Goal: Task Accomplishment & Management: Manage account settings

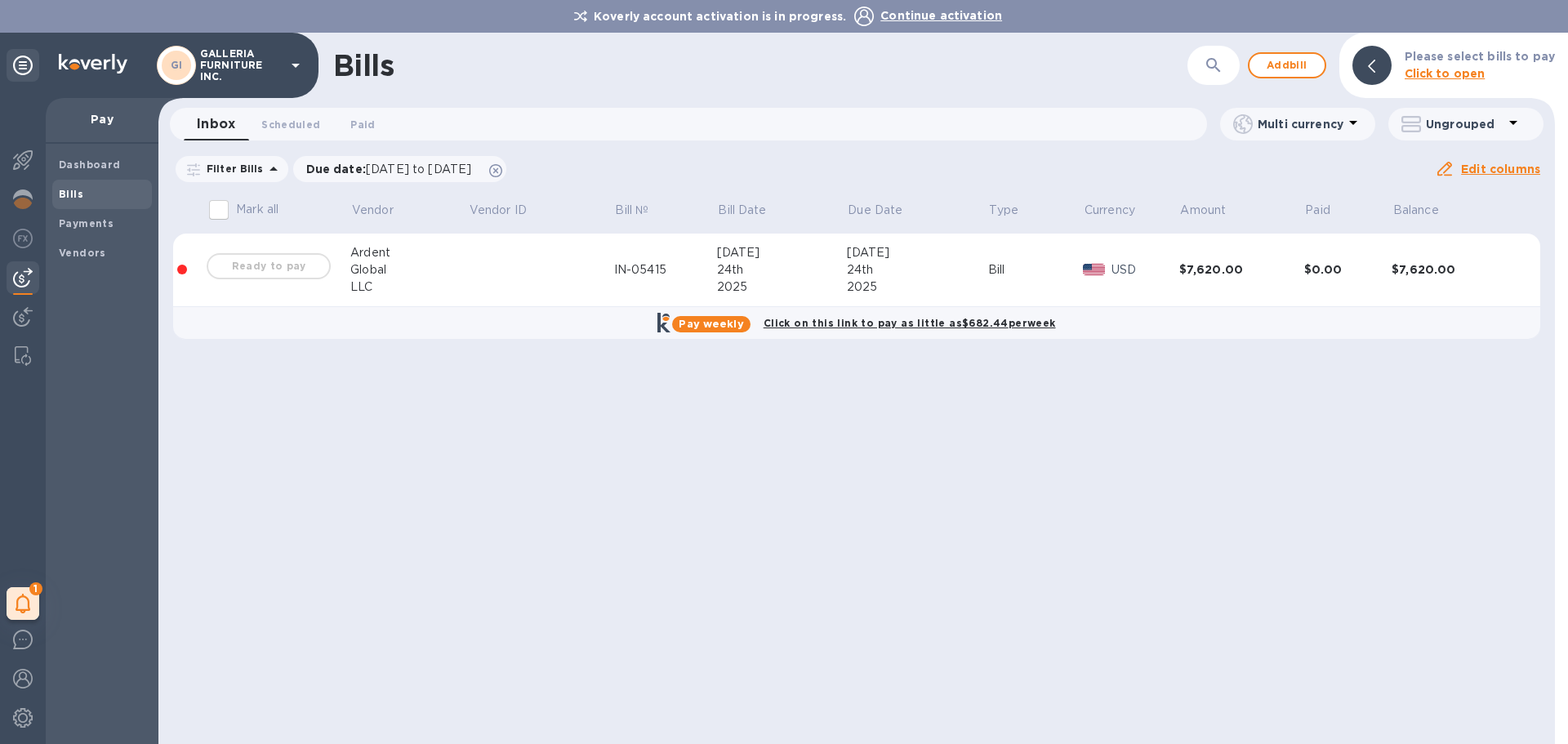
click at [276, 268] on div "Ready to pay" at bounding box center [269, 266] width 131 height 33
click at [184, 274] on div at bounding box center [182, 270] width 10 height 10
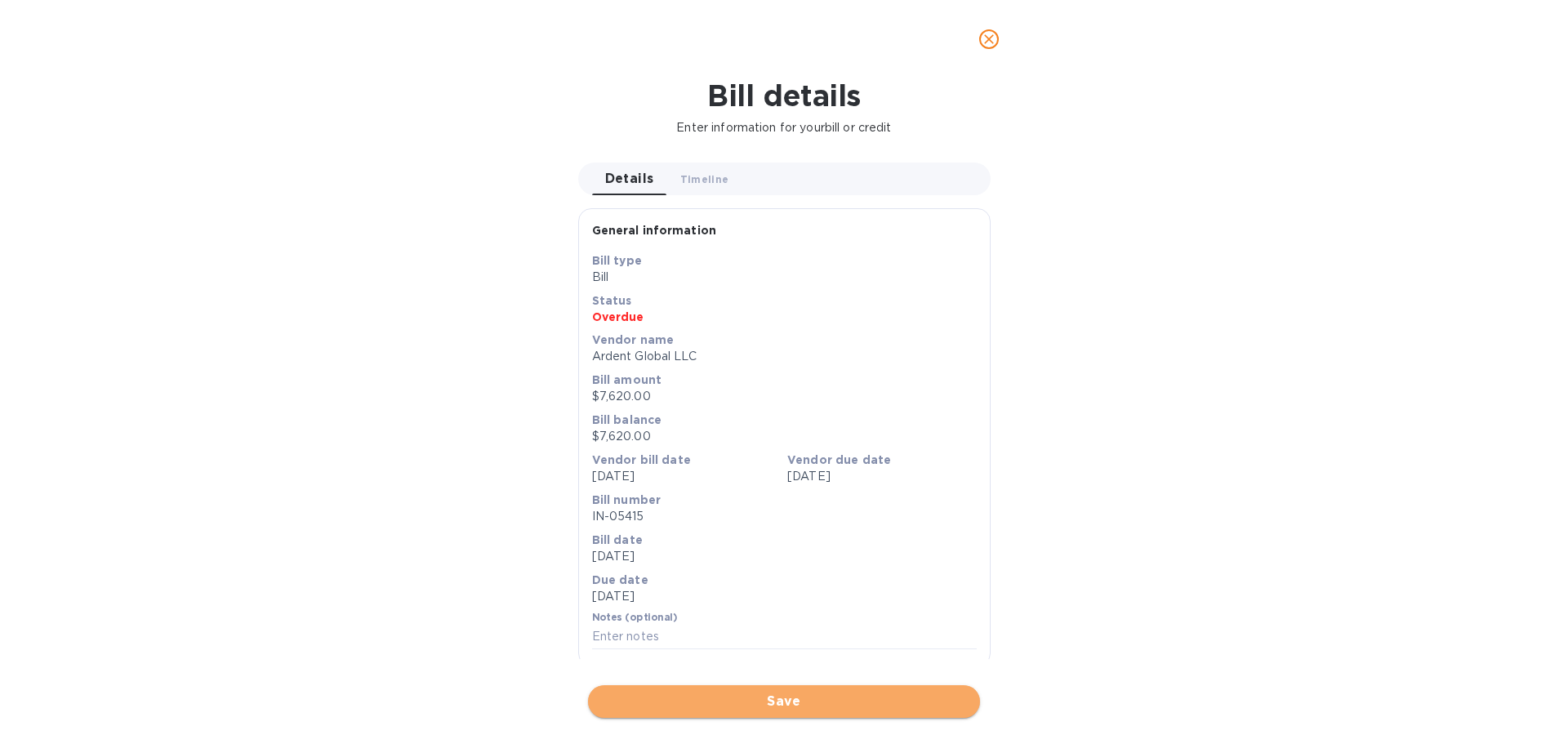
click at [829, 702] on span "Save" at bounding box center [784, 702] width 366 height 19
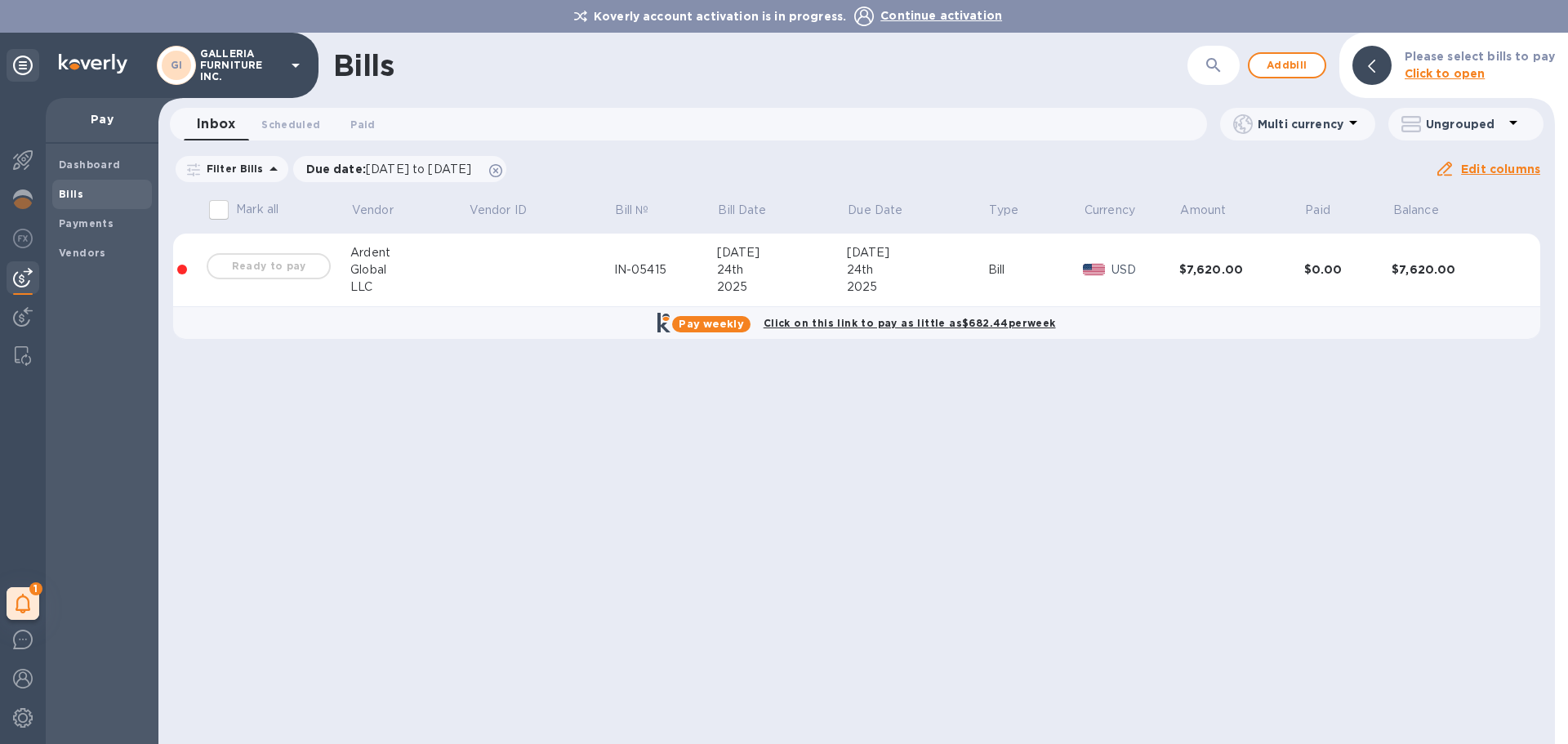
click at [222, 216] on input "Mark all" at bounding box center [219, 210] width 35 height 35
click at [222, 215] on input "Mark all" at bounding box center [219, 210] width 35 height 35
checkbox input "false"
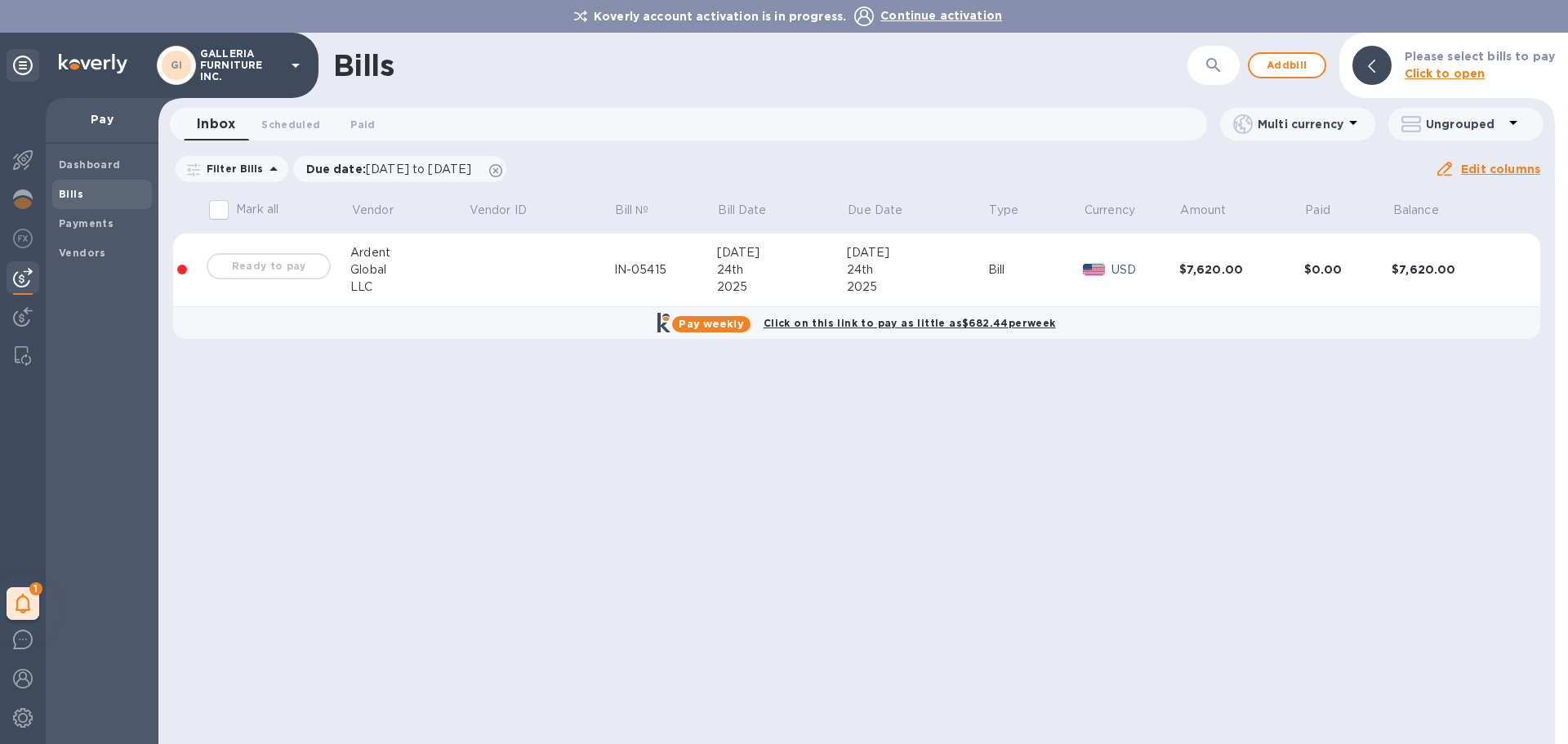
click at [478, 264] on td at bounding box center [541, 271] width 146 height 73
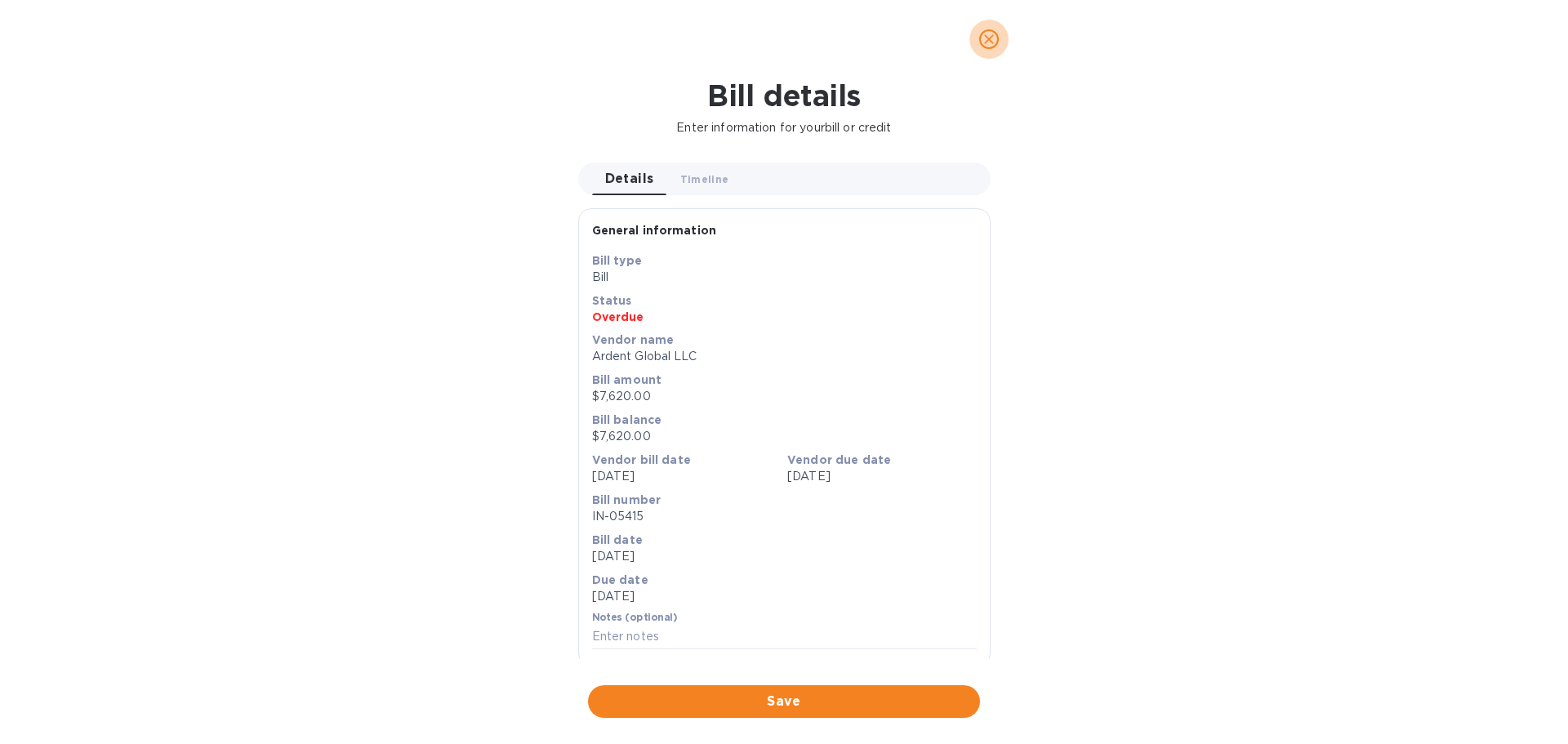
click at [988, 40] on icon "close" at bounding box center [989, 40] width 10 height 10
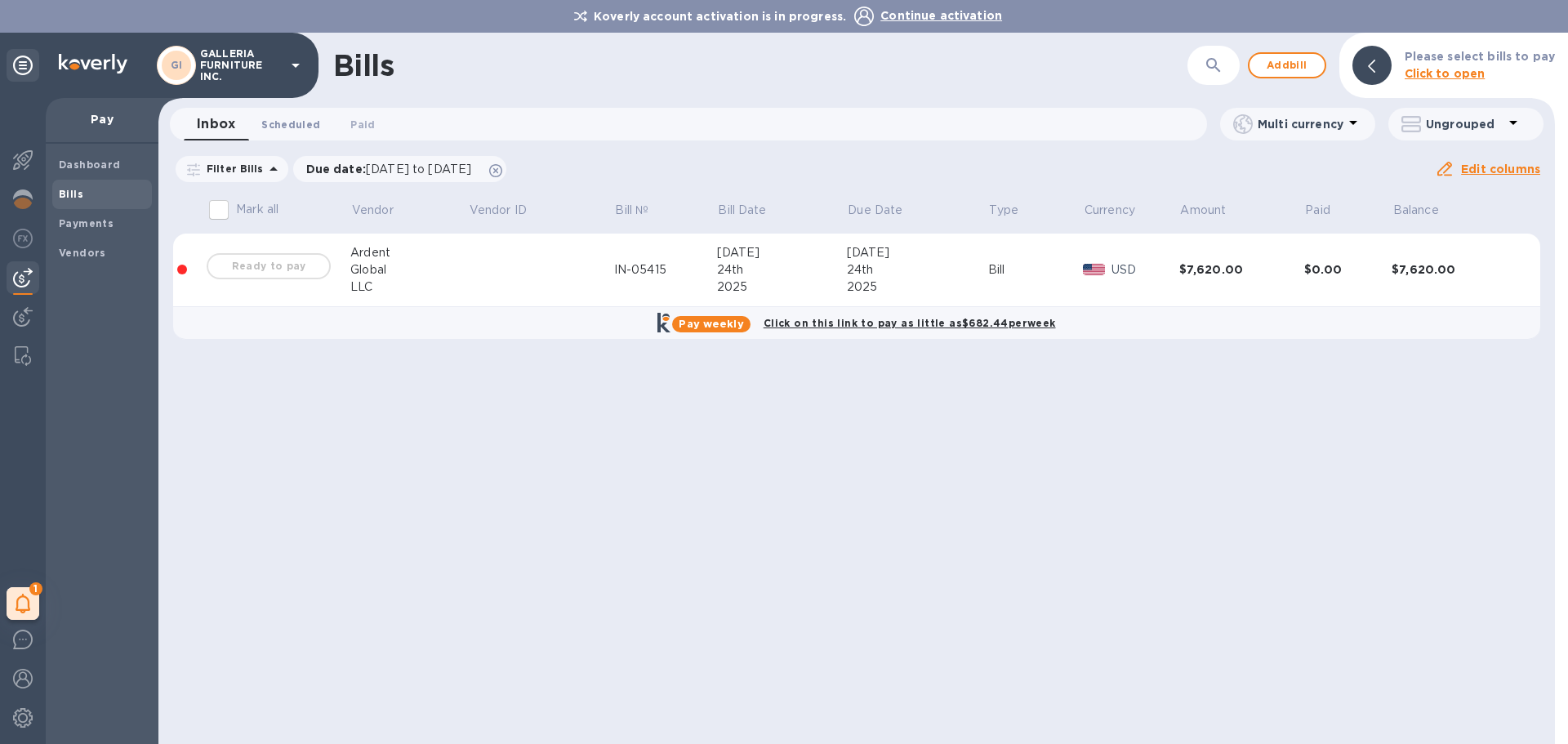
click at [304, 126] on span "Scheduled 0" at bounding box center [290, 124] width 59 height 17
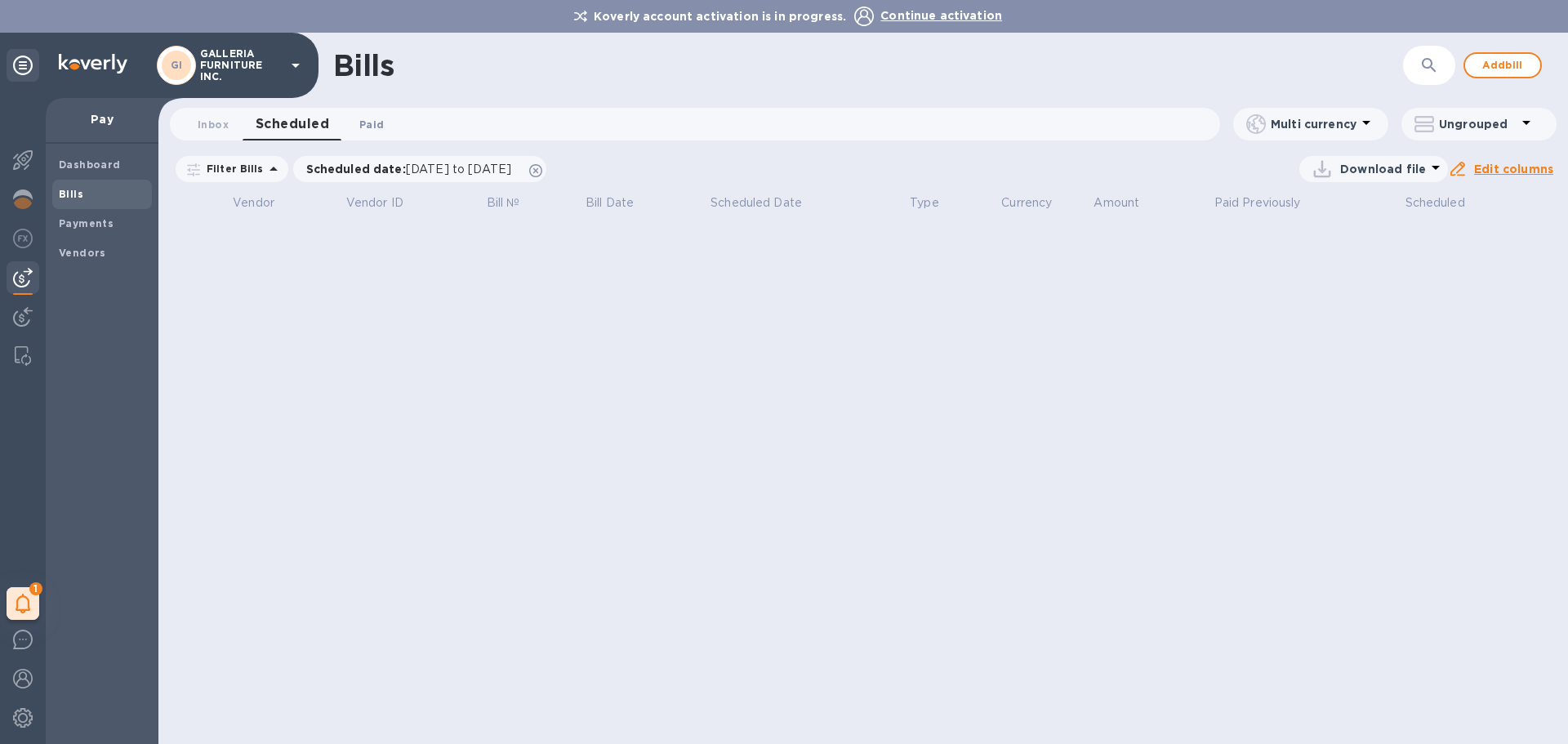
click at [372, 124] on span "Paid 0" at bounding box center [371, 124] width 24 height 17
click at [212, 125] on span "Inbox 0" at bounding box center [213, 124] width 31 height 17
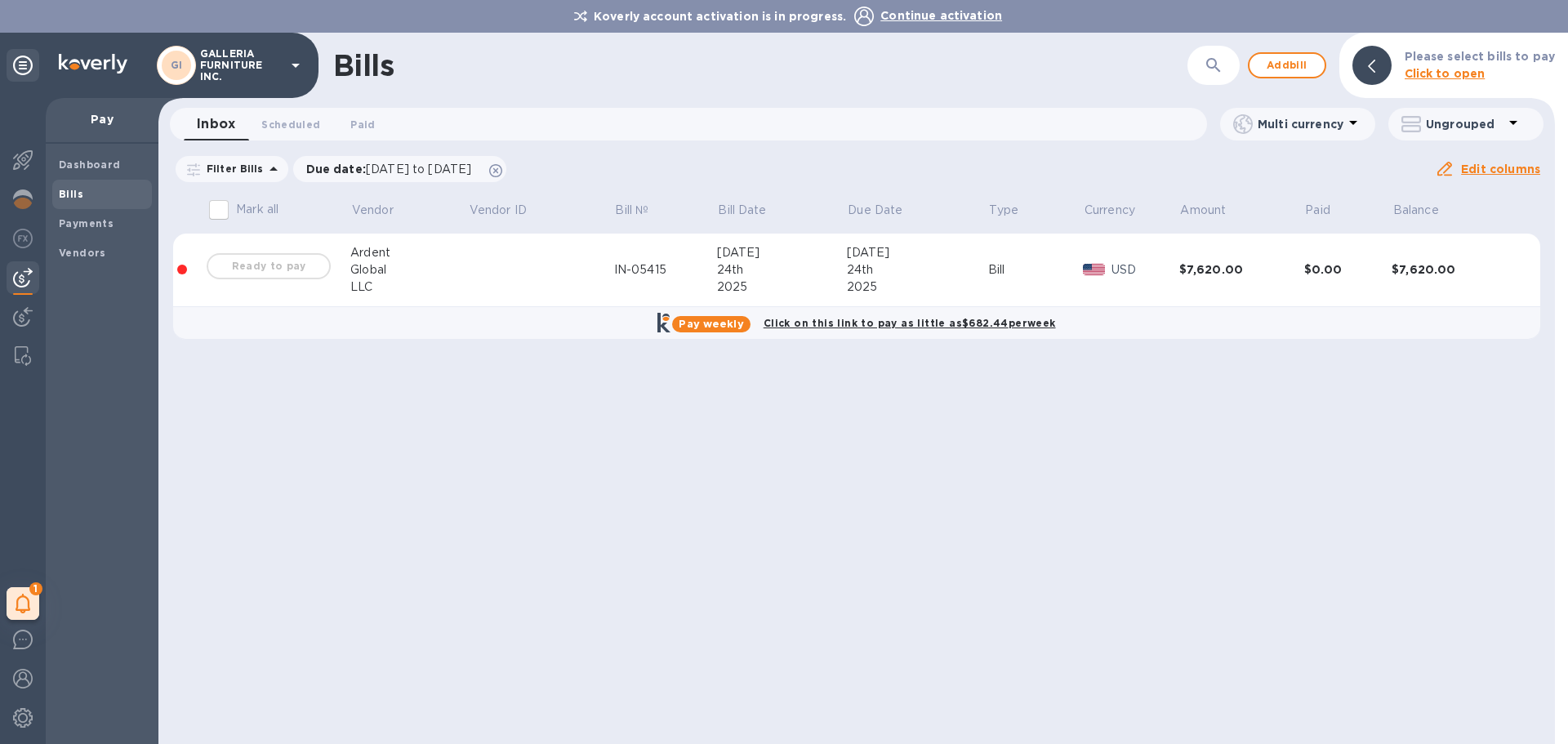
click at [279, 268] on div "Ready to pay" at bounding box center [269, 266] width 131 height 33
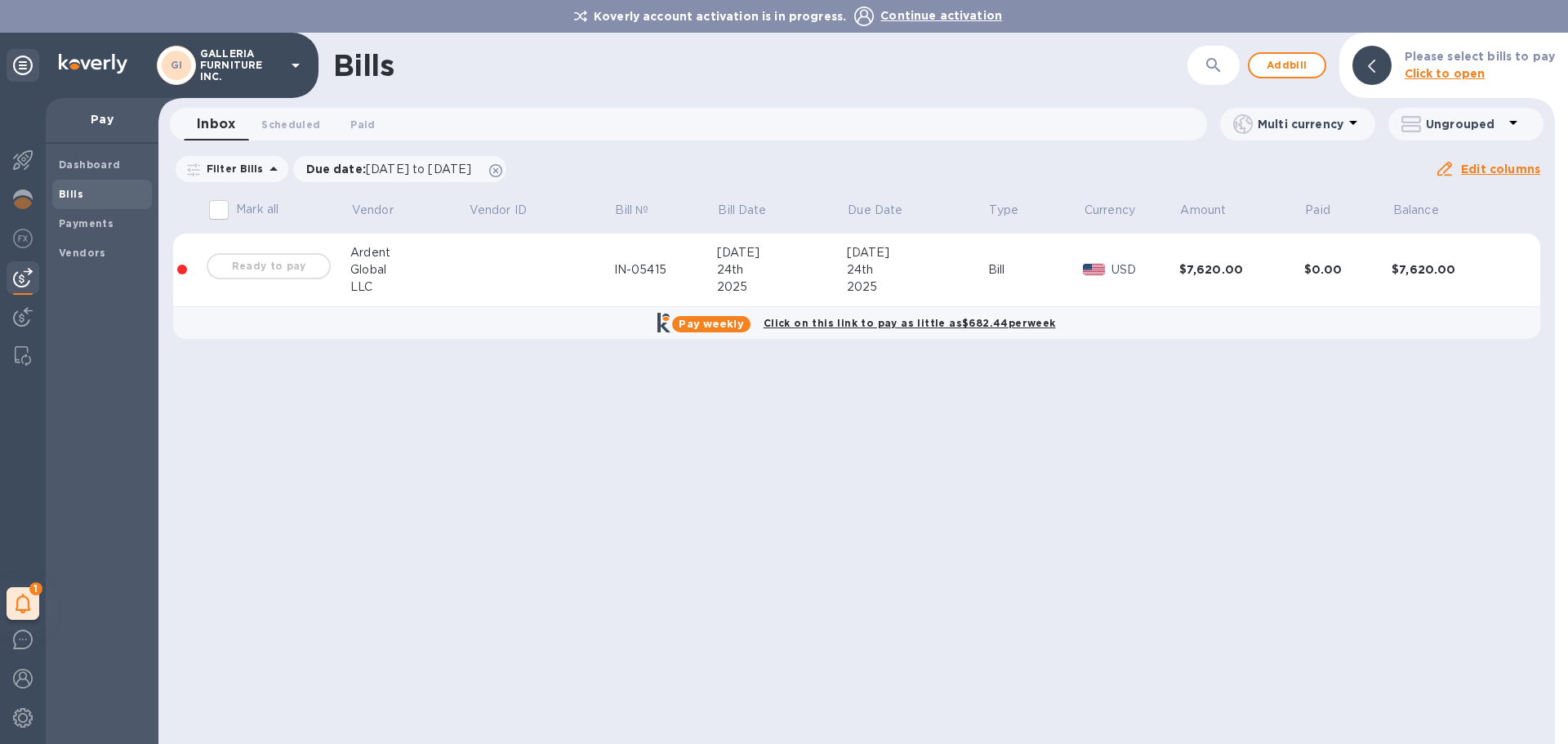
click at [279, 268] on div "Ready to pay" at bounding box center [269, 266] width 131 height 33
click at [248, 271] on div "Ready to pay" at bounding box center [269, 266] width 131 height 33
click at [248, 266] on div "Ready to pay" at bounding box center [269, 266] width 131 height 33
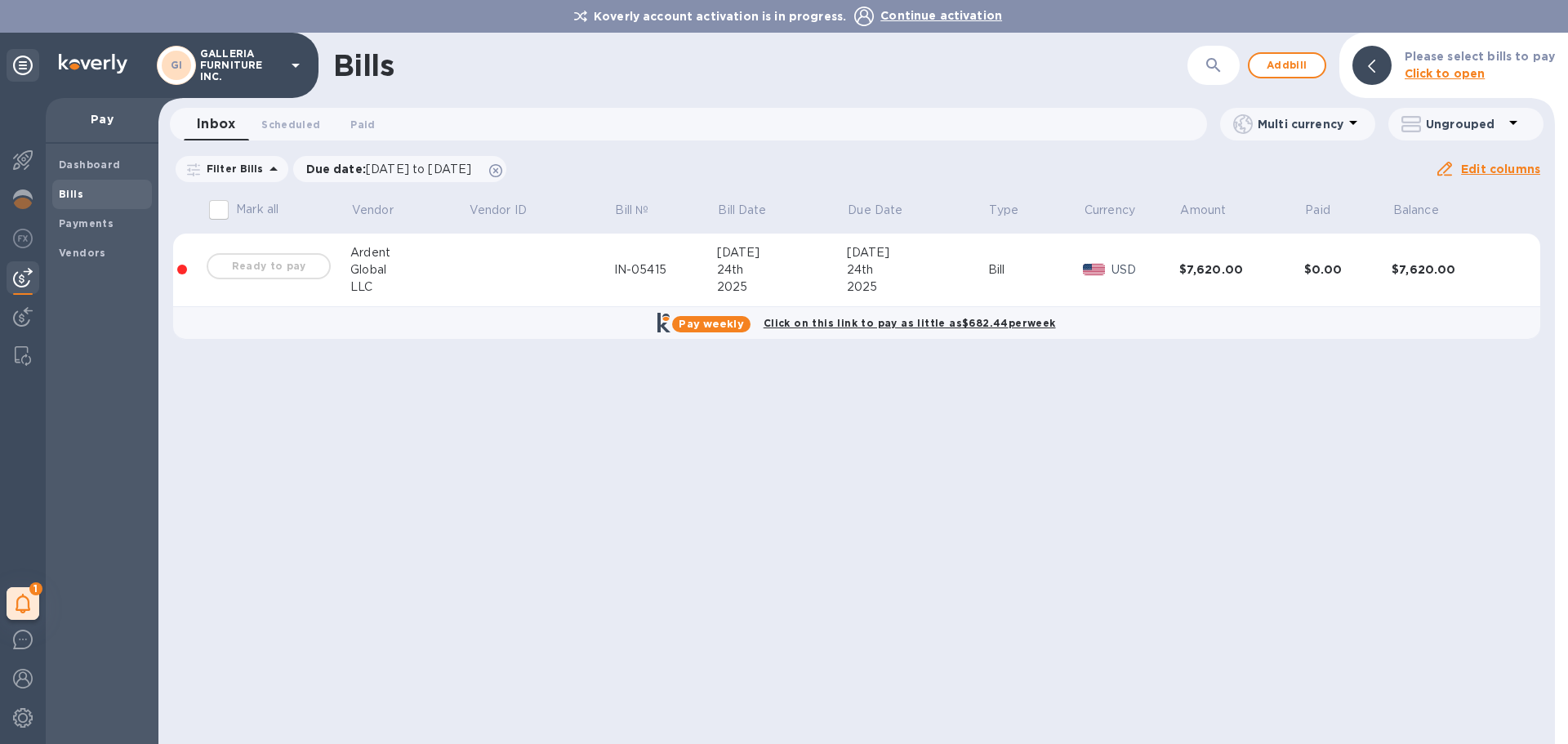
click at [248, 266] on div "Ready to pay" at bounding box center [269, 266] width 131 height 33
click at [240, 273] on div "Ready to pay" at bounding box center [269, 266] width 131 height 33
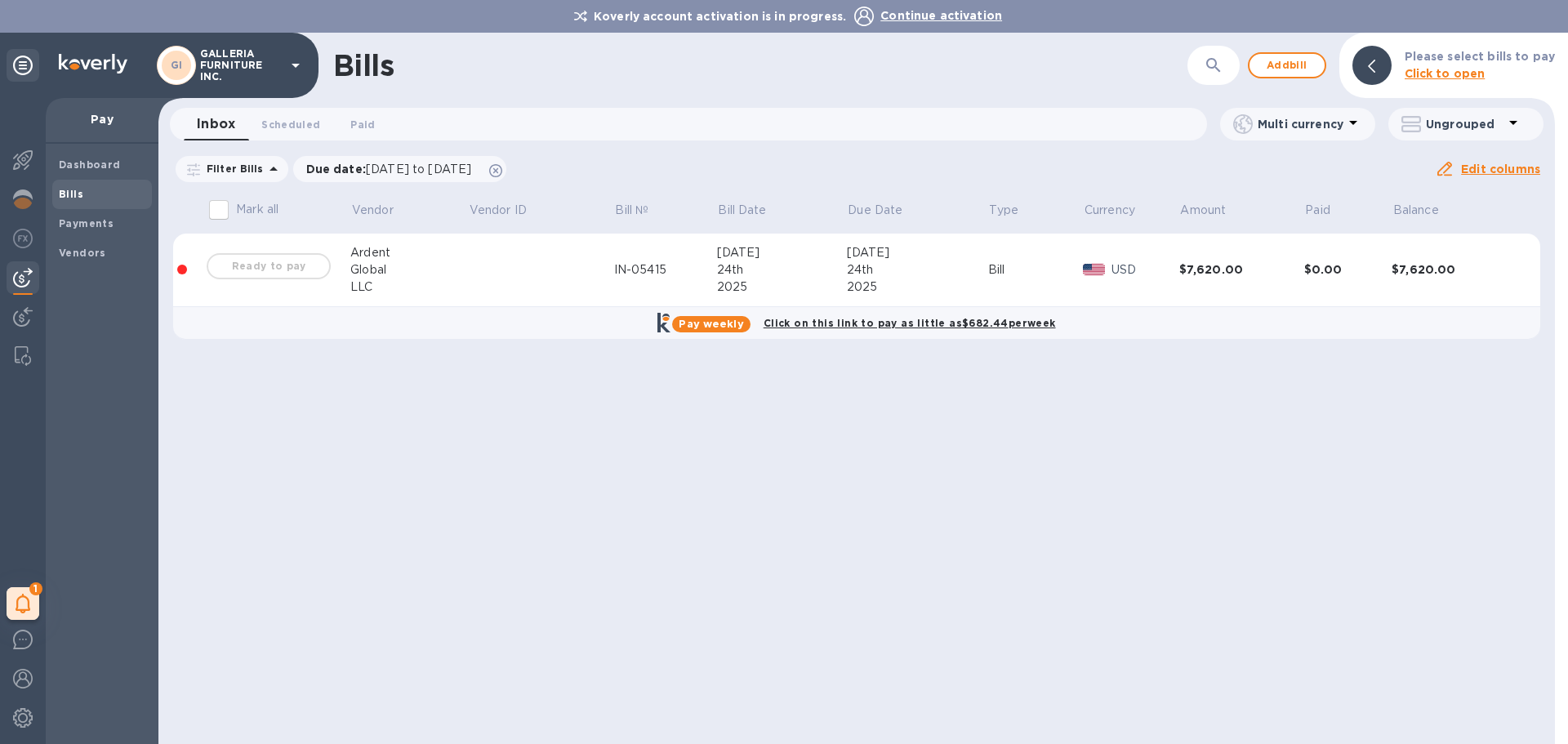
click at [240, 273] on div "Ready to pay" at bounding box center [269, 266] width 131 height 33
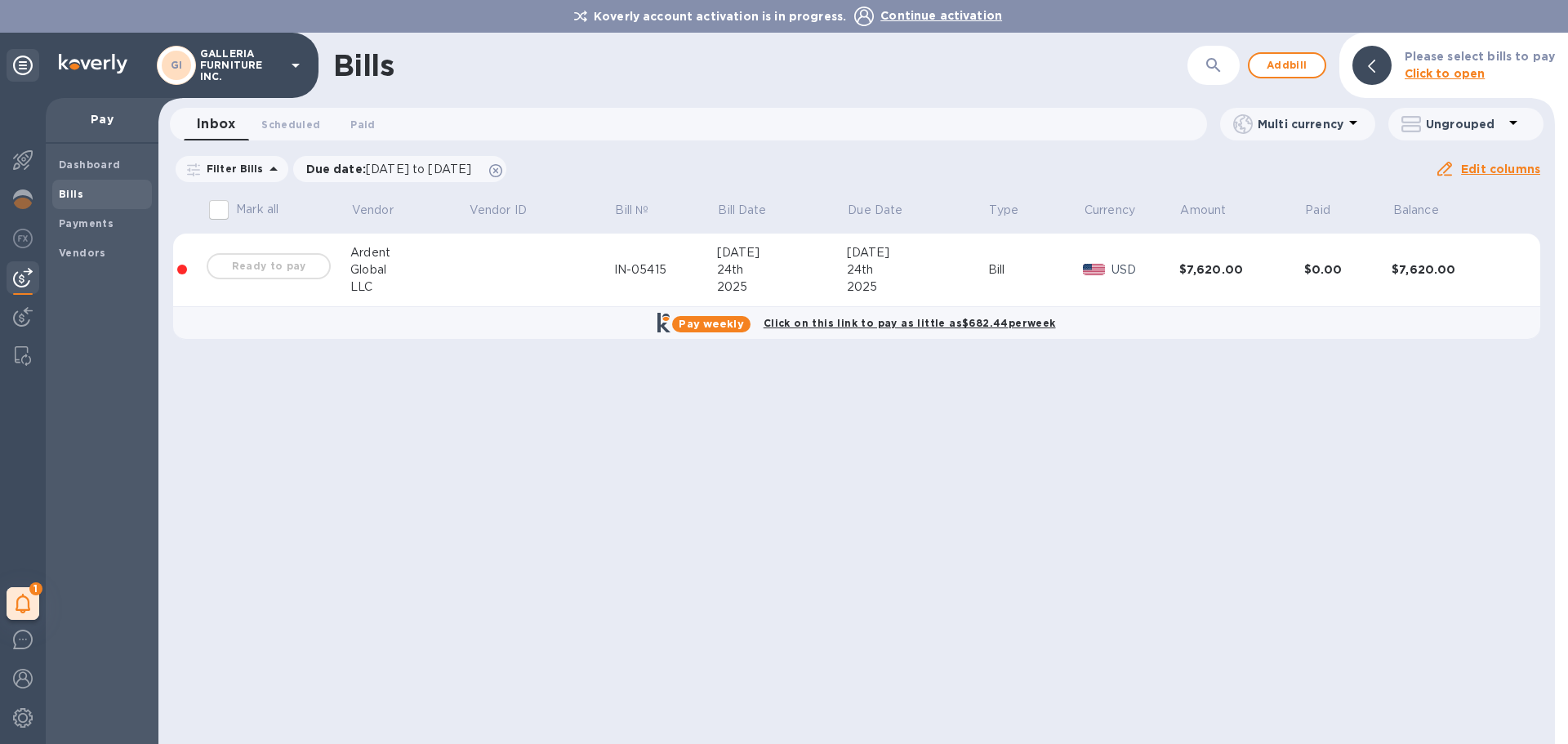
click at [240, 273] on div "Ready to pay" at bounding box center [269, 266] width 131 height 33
click at [640, 263] on div "IN-05415" at bounding box center [666, 270] width 103 height 17
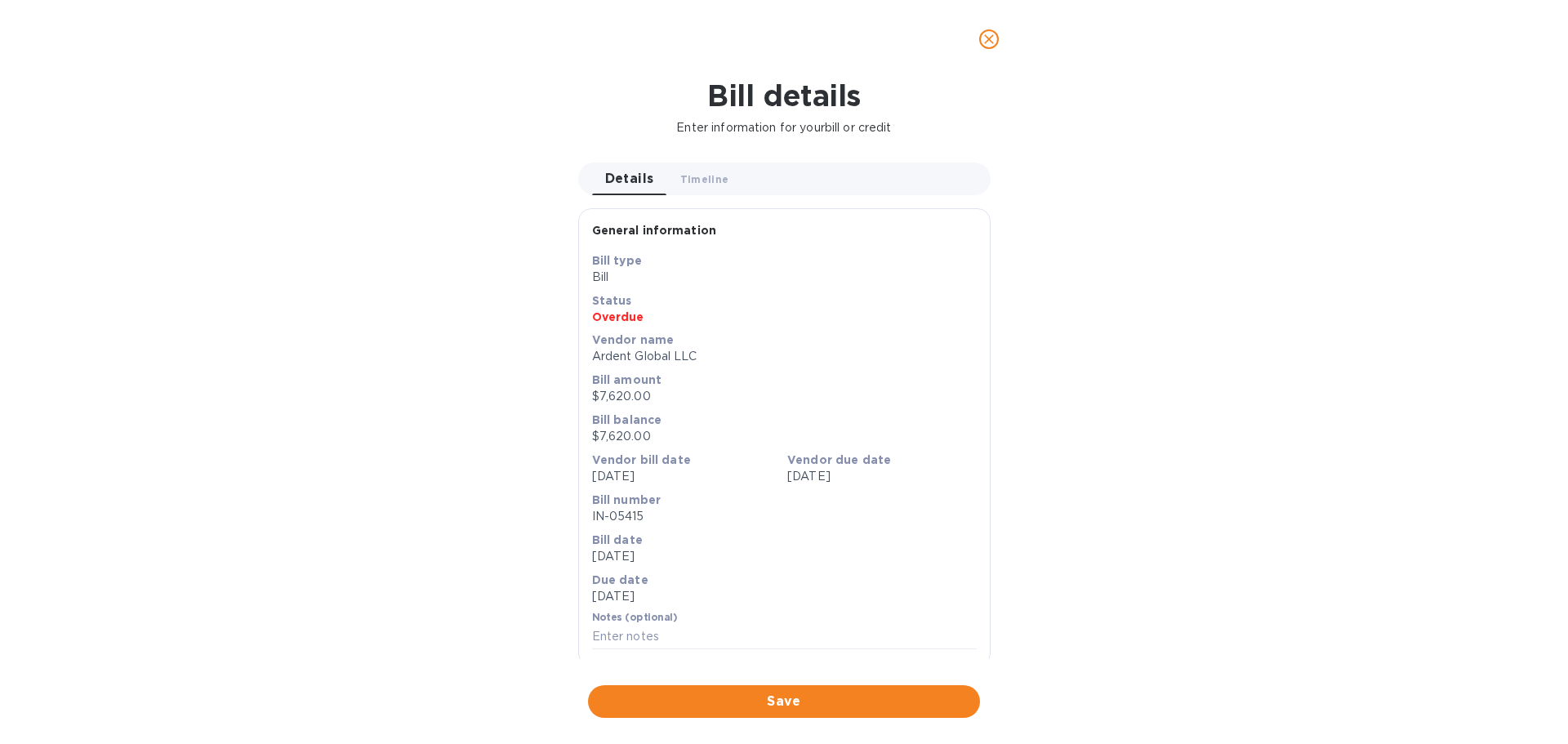
click at [640, 263] on b "Bill type" at bounding box center [617, 261] width 50 height 13
click at [996, 43] on icon "close" at bounding box center [988, 39] width 16 height 16
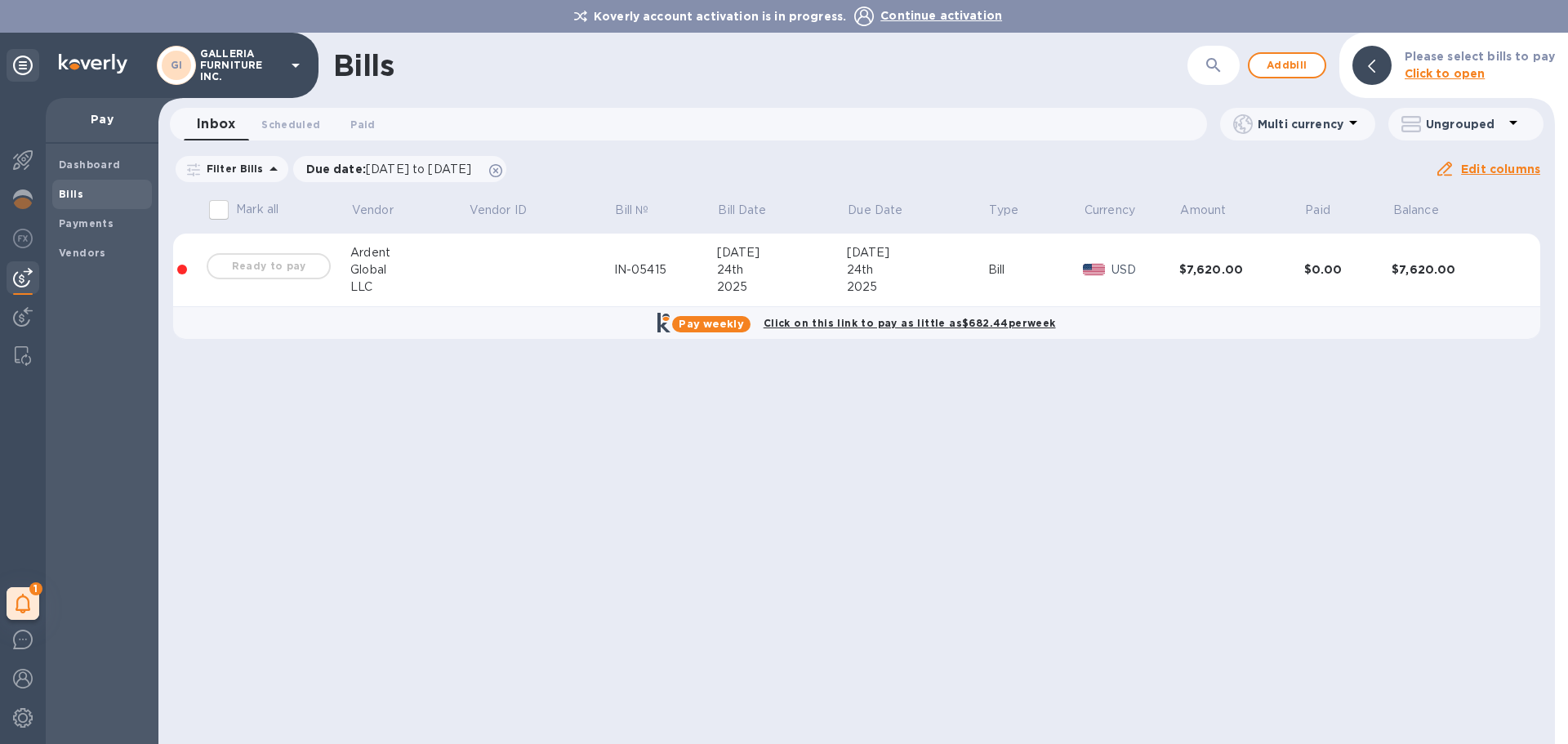
click at [255, 270] on div "Ready to pay" at bounding box center [269, 266] width 131 height 33
click at [180, 269] on div at bounding box center [182, 270] width 10 height 10
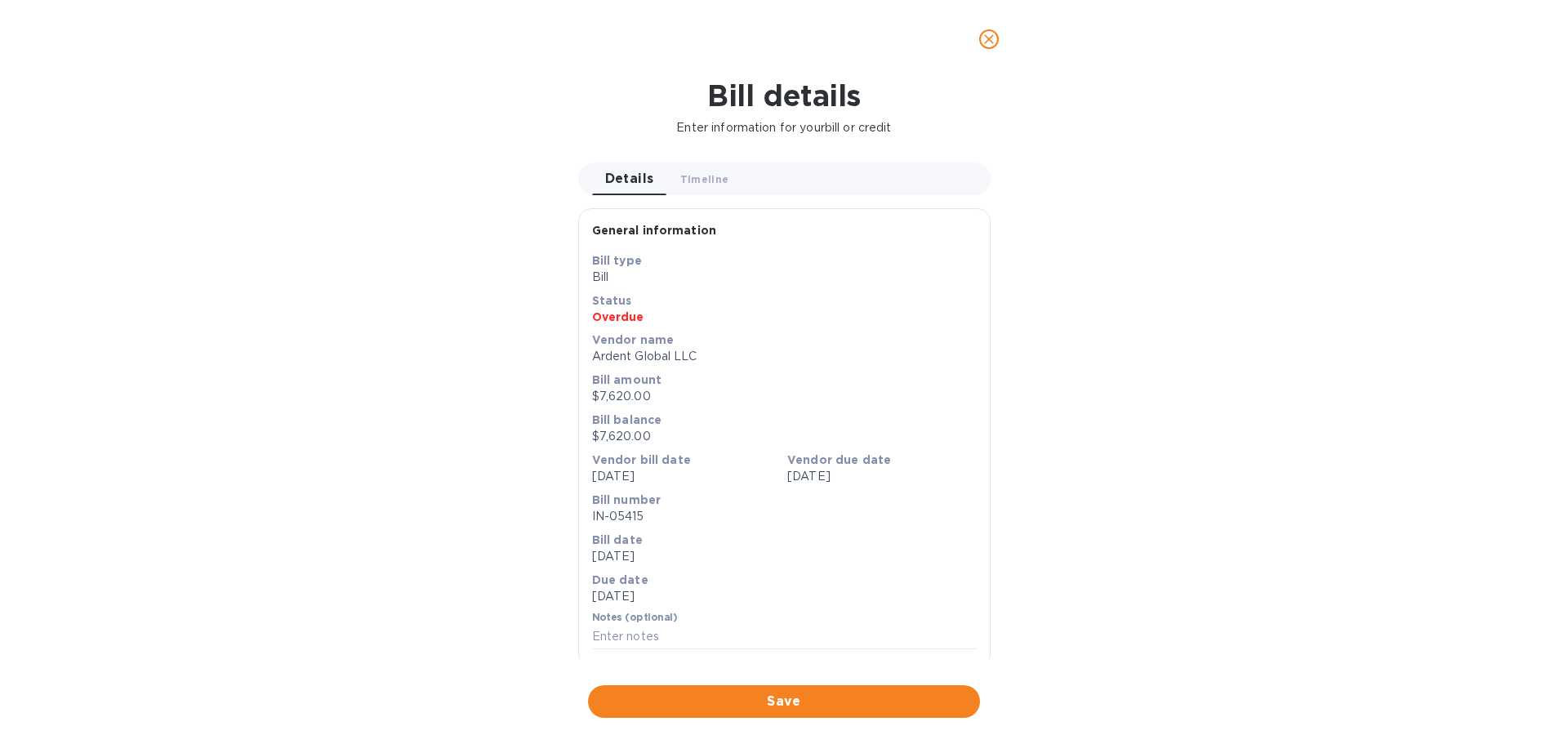
click at [624, 317] on p "Overdue" at bounding box center [784, 317] width 384 height 16
click at [790, 364] on p "Ardent Global LLC" at bounding box center [784, 357] width 384 height 17
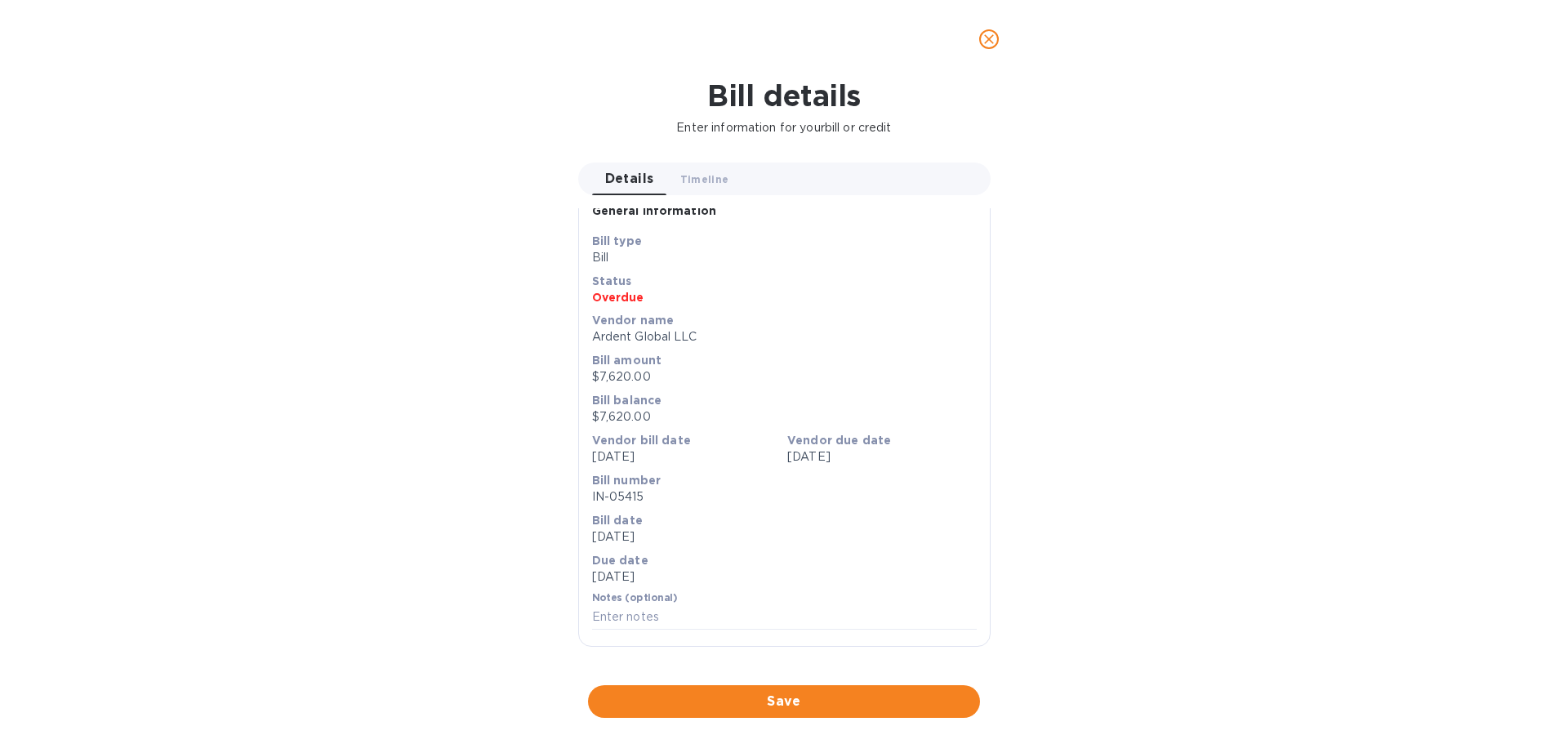
scroll to position [519, 0]
click at [764, 703] on span "Save" at bounding box center [784, 702] width 366 height 19
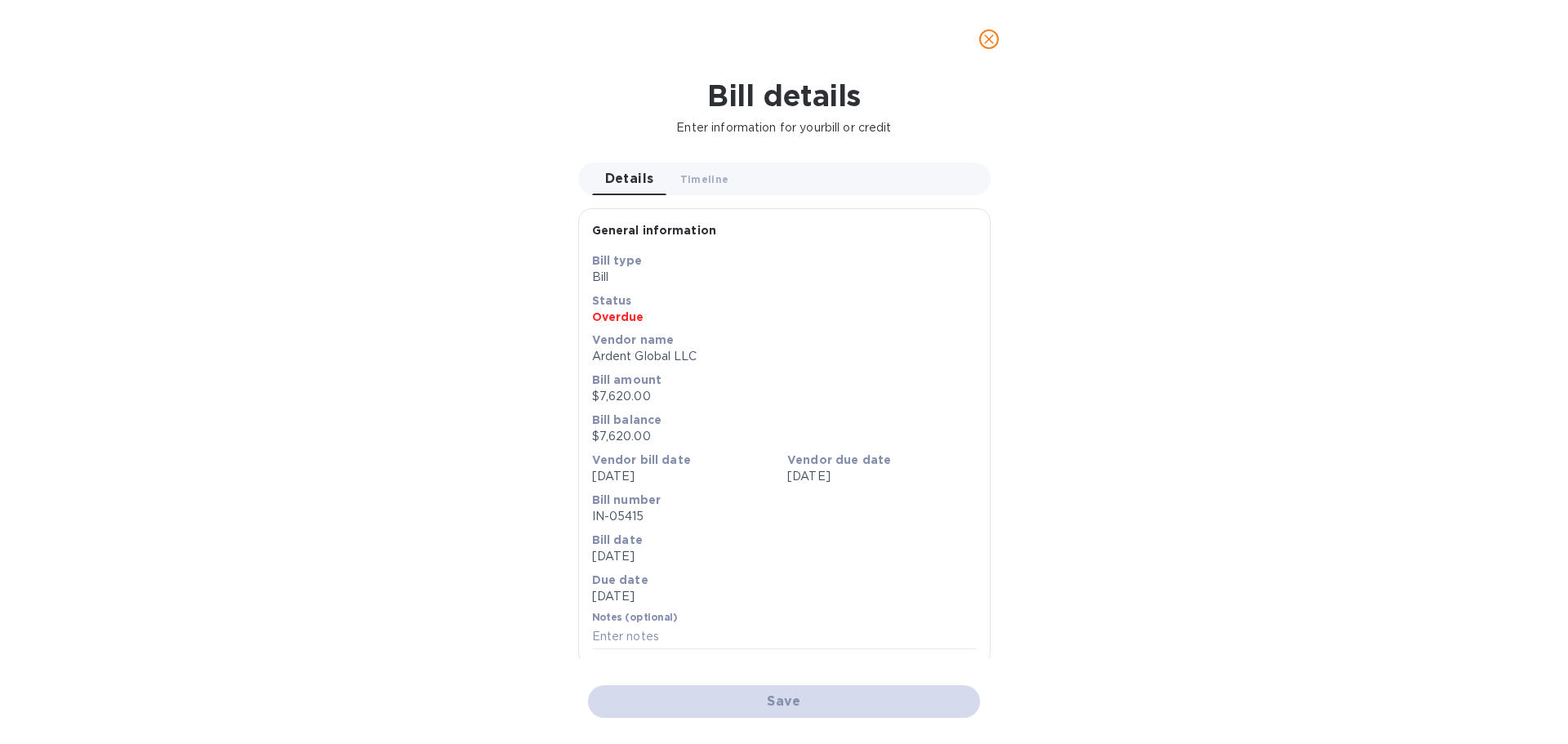
scroll to position [0, 0]
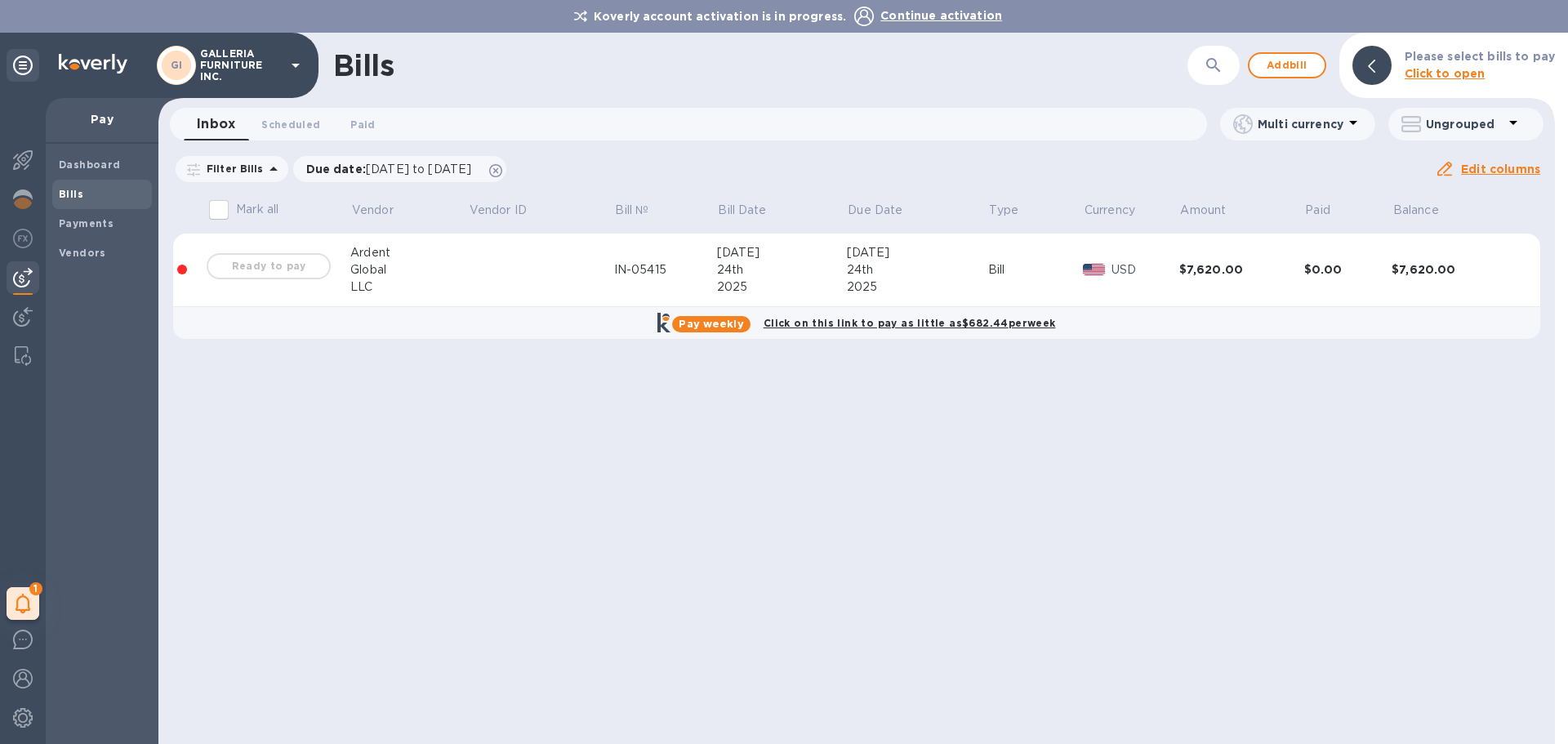
click at [288, 263] on div "Ready to pay" at bounding box center [269, 266] width 131 height 33
click at [185, 269] on div at bounding box center [182, 270] width 10 height 10
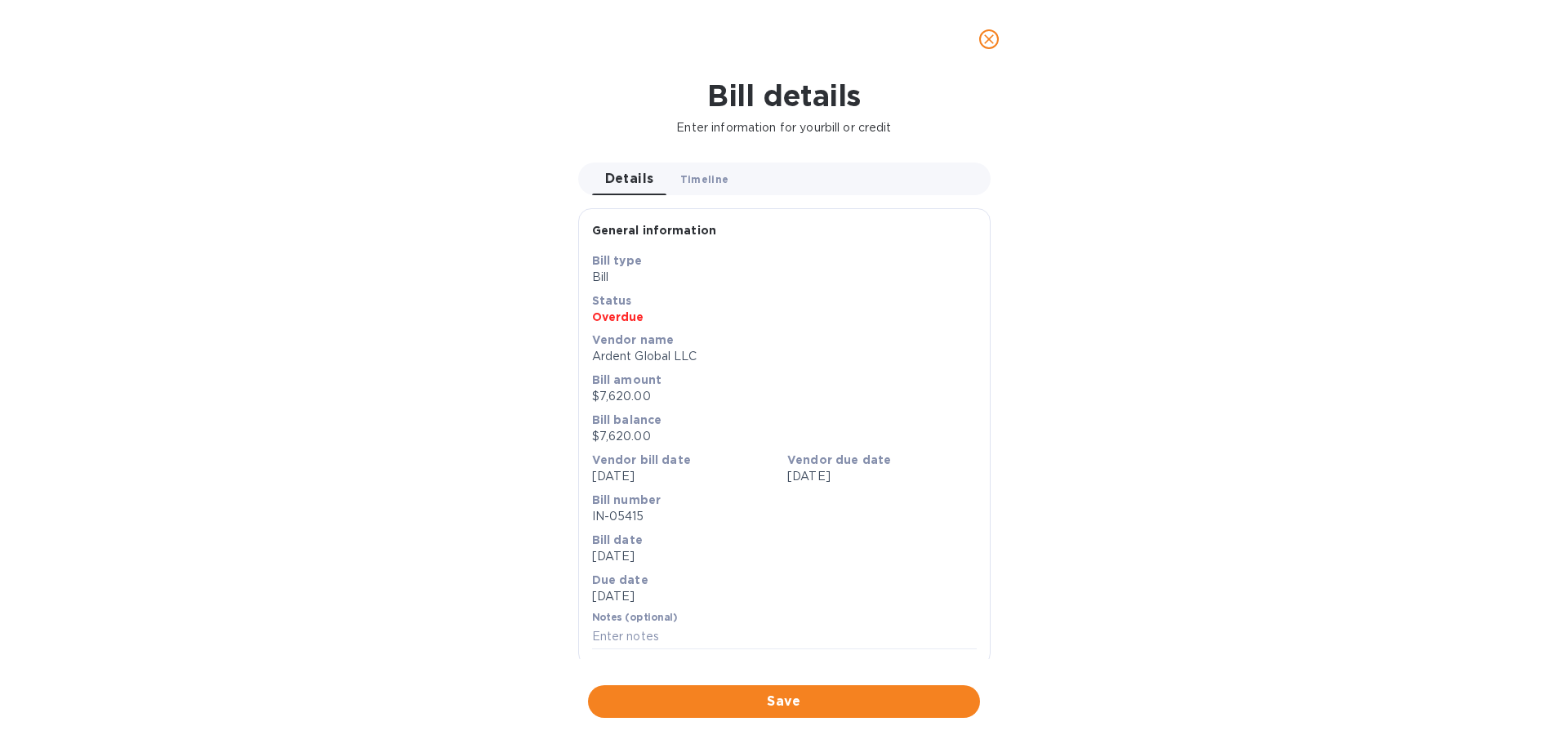
click at [705, 179] on span "Timeline 0" at bounding box center [704, 179] width 49 height 17
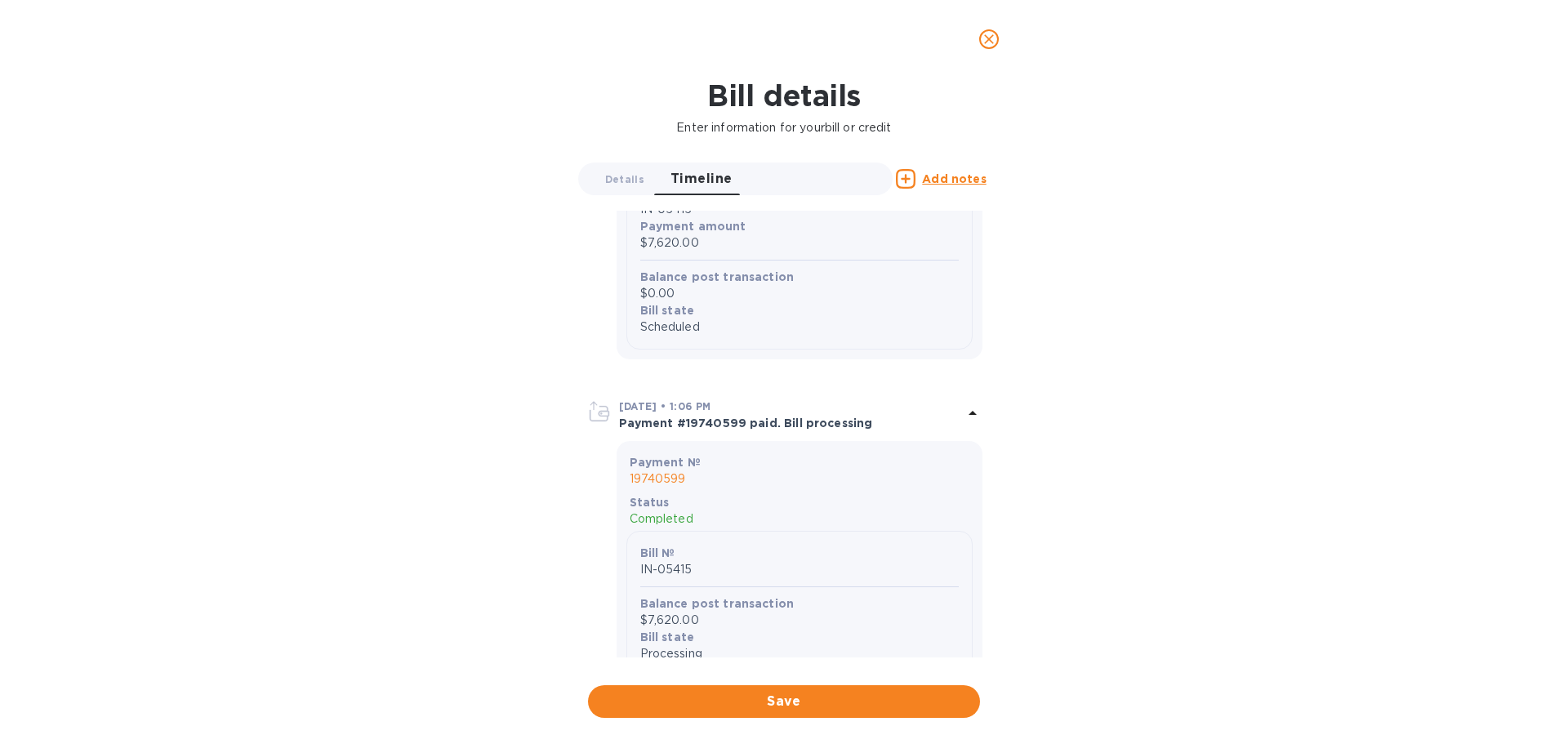
scroll to position [1245, 0]
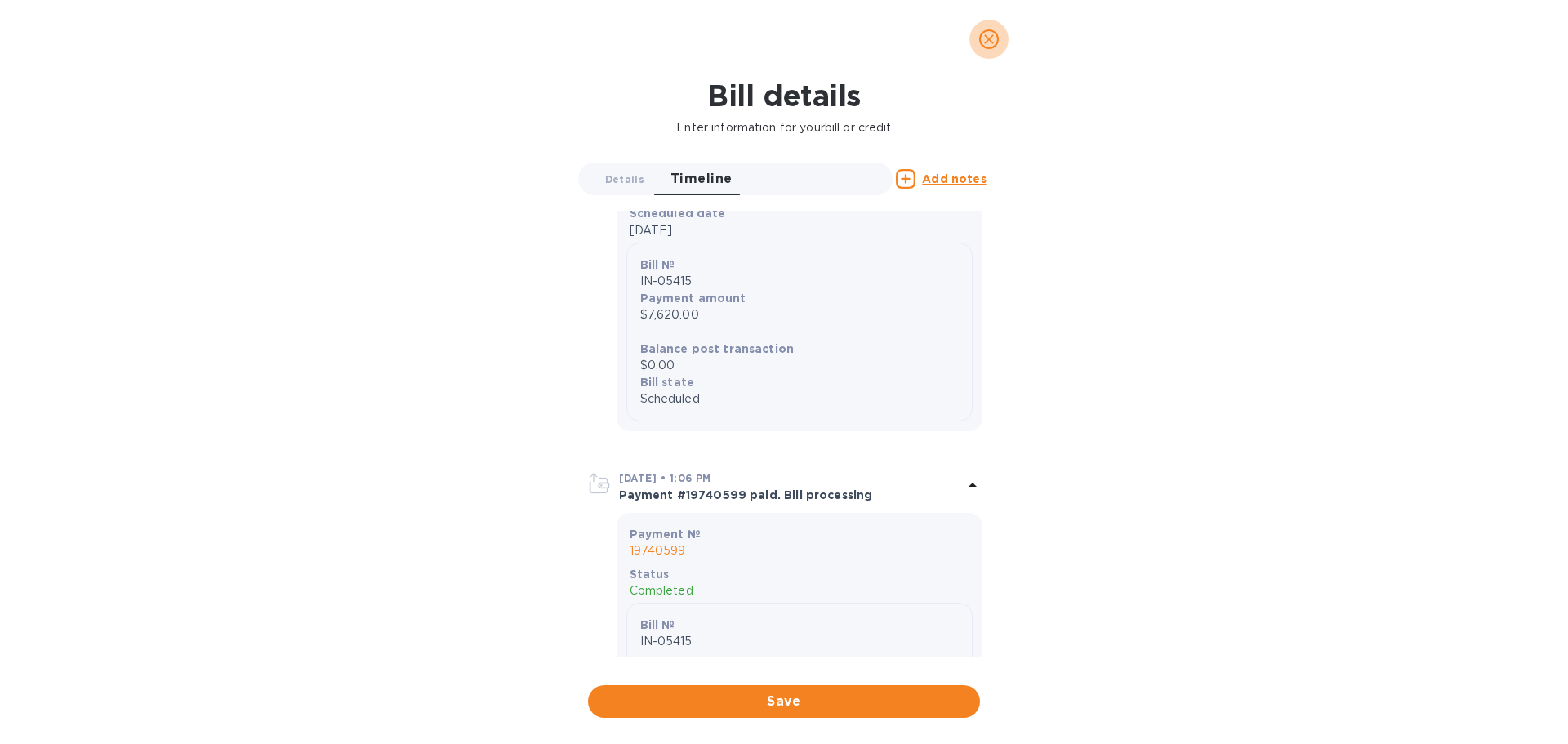
click at [991, 45] on icon "close" at bounding box center [988, 39] width 16 height 16
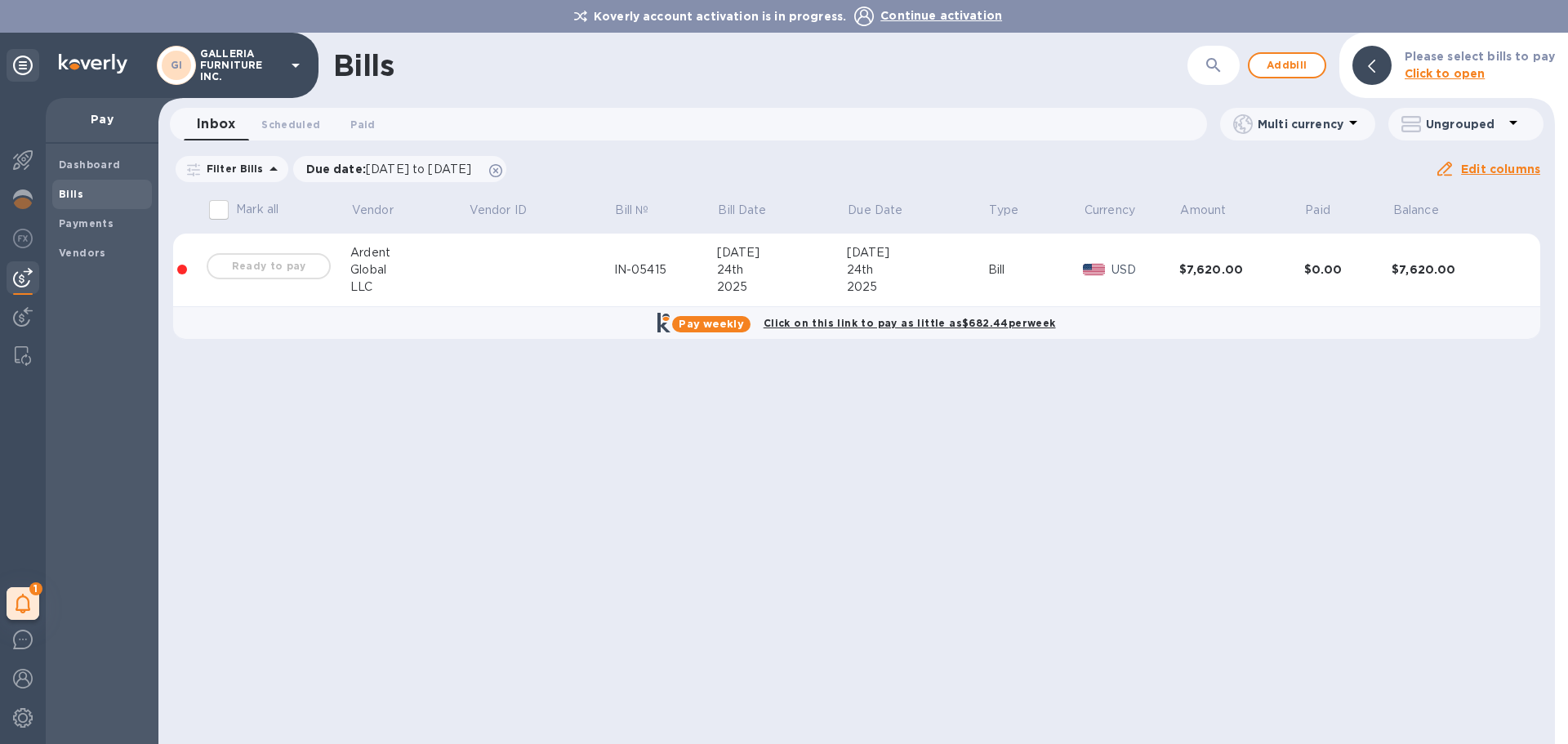
click at [278, 268] on div "Ready to pay" at bounding box center [269, 266] width 131 height 33
click at [709, 125] on div "Inbox 0 Scheduled 0 Paid 0" at bounding box center [695, 124] width 1023 height 33
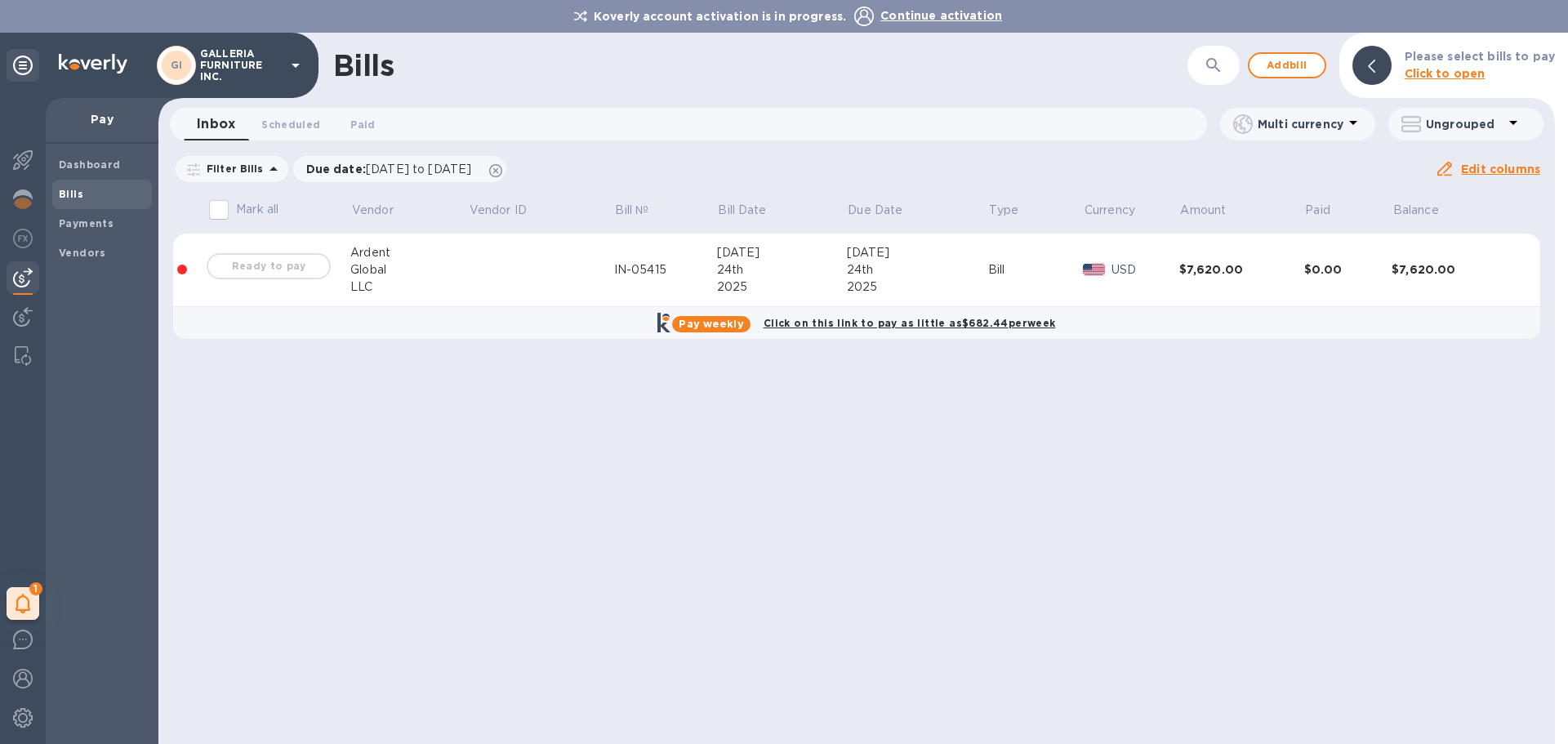
click at [1375, 68] on icon at bounding box center [1372, 66] width 8 height 13
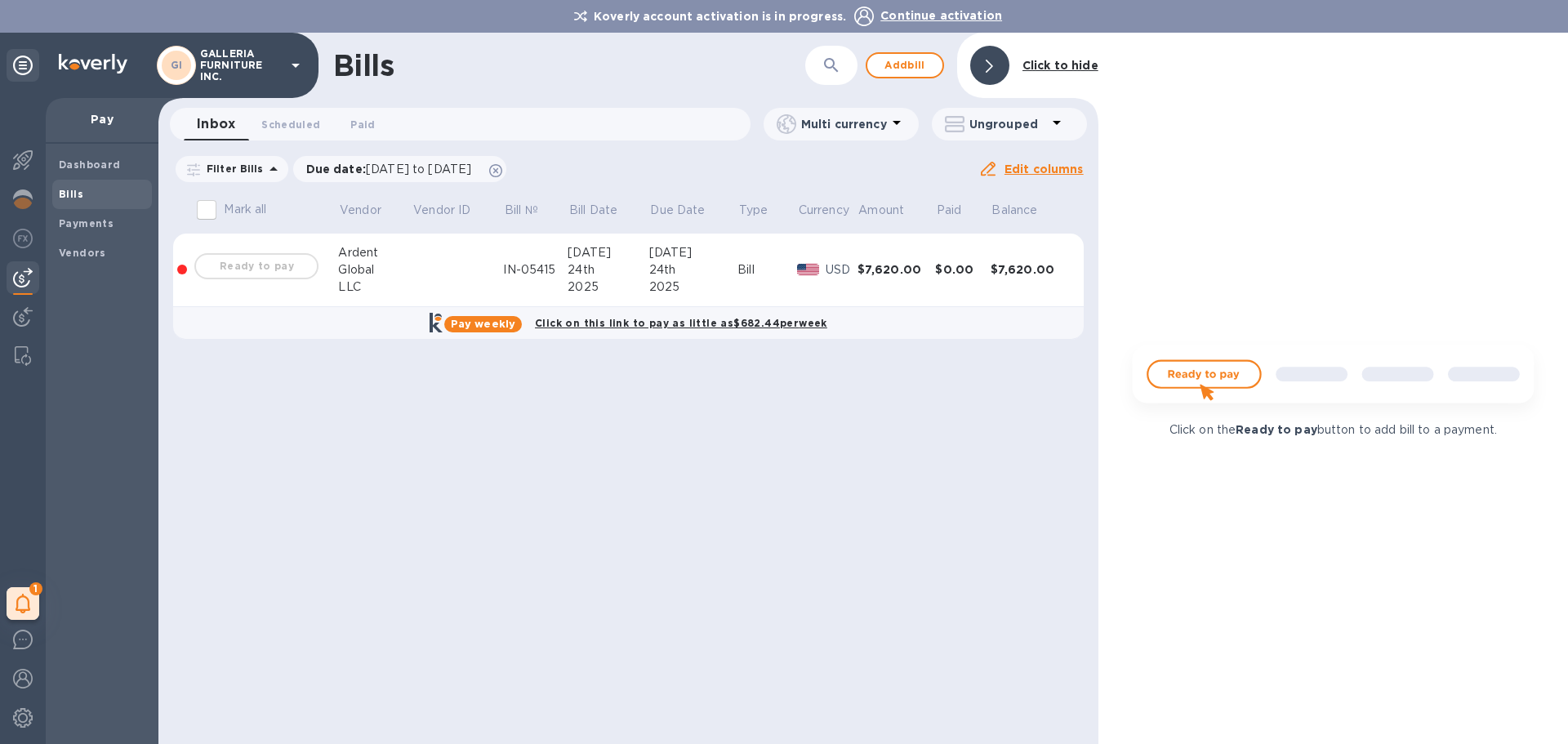
click at [1212, 386] on img at bounding box center [1333, 381] width 431 height 86
click at [1184, 380] on img at bounding box center [1333, 381] width 431 height 86
click at [1184, 379] on img at bounding box center [1333, 381] width 431 height 86
click at [1184, 378] on img at bounding box center [1333, 381] width 431 height 86
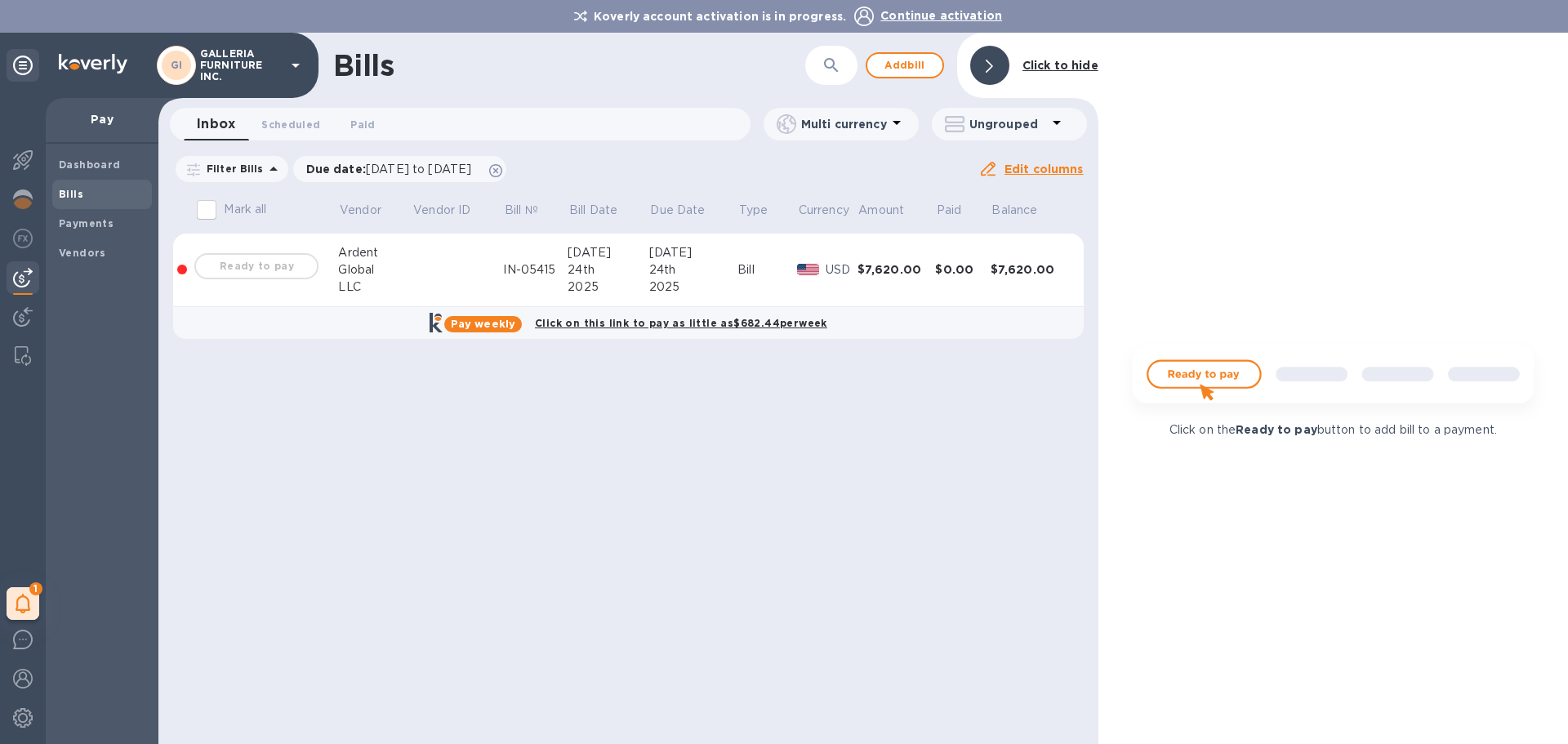
click at [1184, 378] on img at bounding box center [1333, 381] width 431 height 86
click at [981, 58] on div at bounding box center [989, 65] width 39 height 40
